Goal: Task Accomplishment & Management: Manage account settings

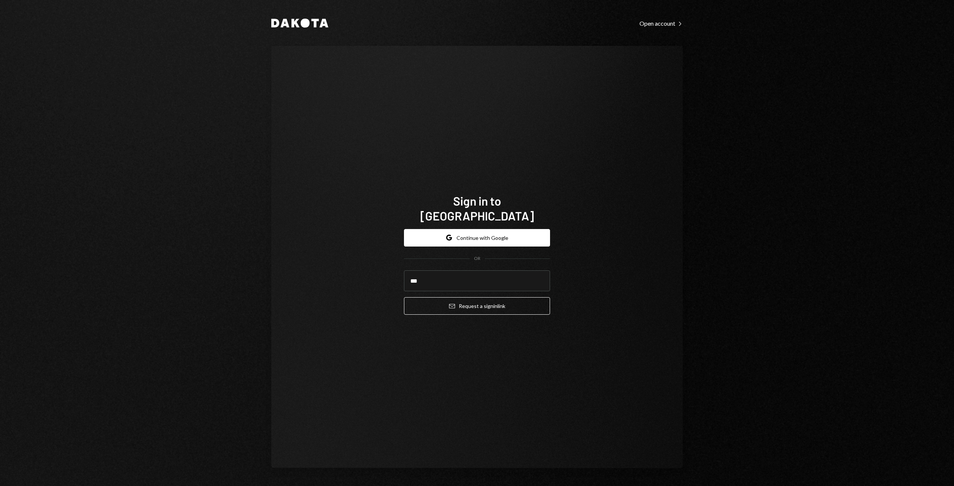
type input "**********"
click at [456, 297] on button "Email Request a sign in link" at bounding box center [477, 306] width 146 height 18
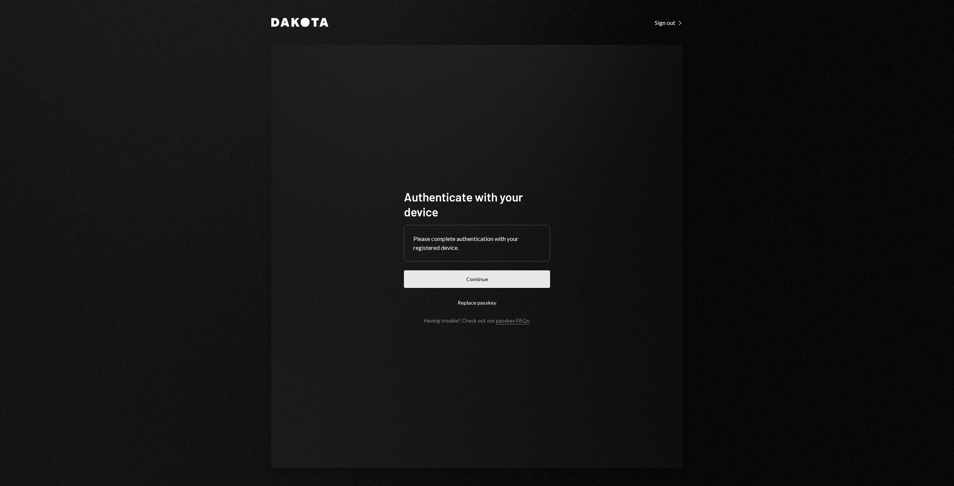
click at [436, 281] on button "Continue" at bounding box center [477, 280] width 146 height 18
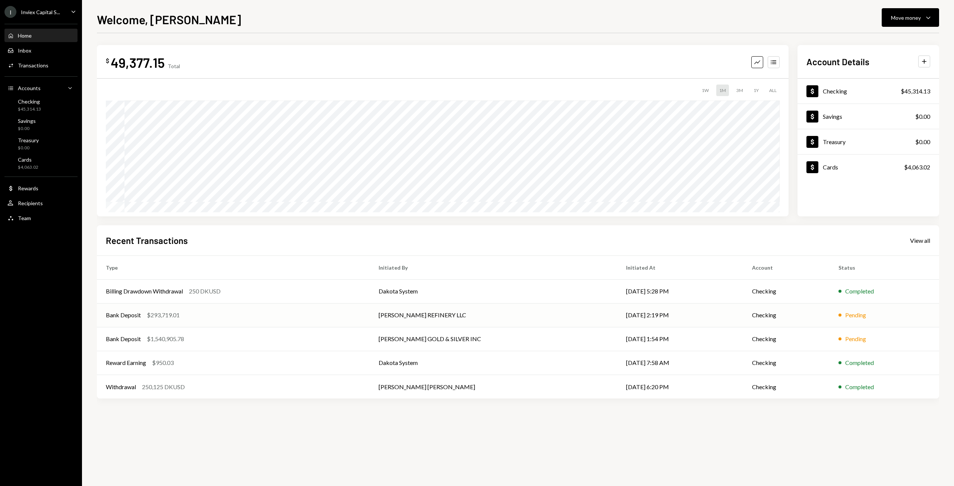
click at [441, 314] on td "[PERSON_NAME] REFINERY LLC" at bounding box center [493, 315] width 247 height 24
